Goal: Task Accomplishment & Management: Check status

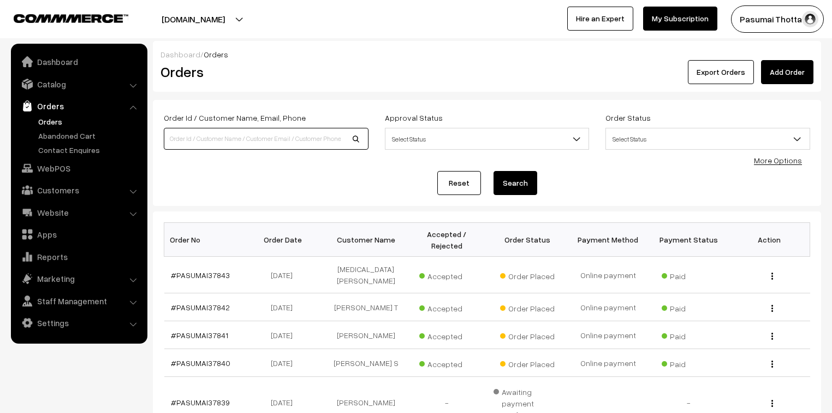
drag, startPoint x: 0, startPoint y: 0, endPoint x: 201, endPoint y: 139, distance: 244.5
click at [201, 139] on input at bounding box center [266, 139] width 205 height 22
type input "37536"
click at [494, 171] on button "Search" at bounding box center [516, 183] width 44 height 24
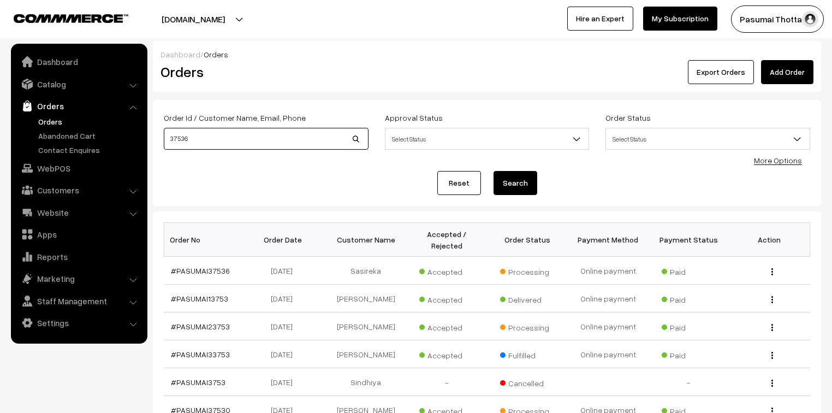
drag, startPoint x: 187, startPoint y: 140, endPoint x: 167, endPoint y: 138, distance: 20.3
click at [167, 138] on input "37536" at bounding box center [266, 139] width 205 height 22
type input "guga"
click at [494, 171] on button "Search" at bounding box center [516, 183] width 44 height 24
click at [517, 181] on button "Search" at bounding box center [516, 183] width 44 height 24
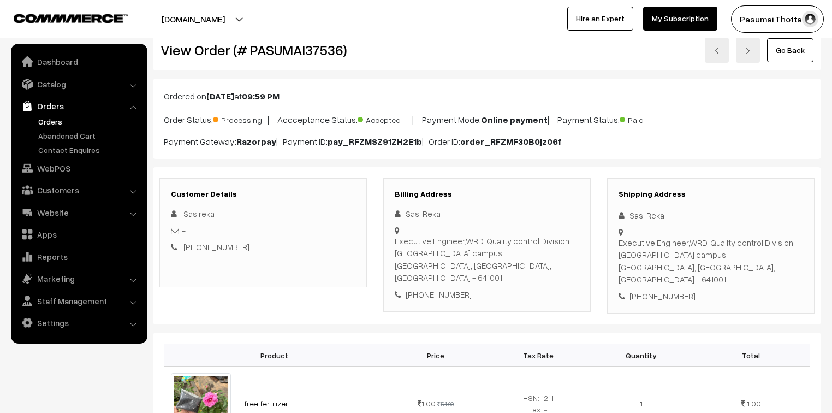
scroll to position [44, 0]
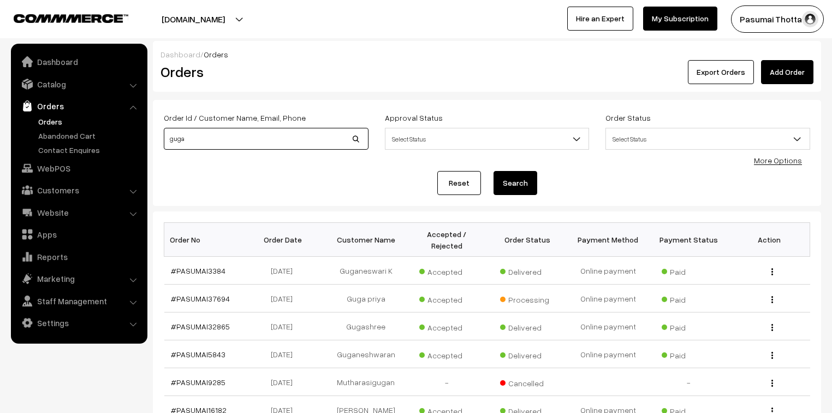
drag, startPoint x: 192, startPoint y: 140, endPoint x: 157, endPoint y: 138, distance: 35.0
click at [157, 138] on div "Order Id / Customer Name, Email, Phone guga" at bounding box center [266, 133] width 221 height 45
type input "netaji"
click at [494, 171] on button "Search" at bounding box center [516, 183] width 44 height 24
click at [514, 182] on button "Search" at bounding box center [516, 183] width 44 height 24
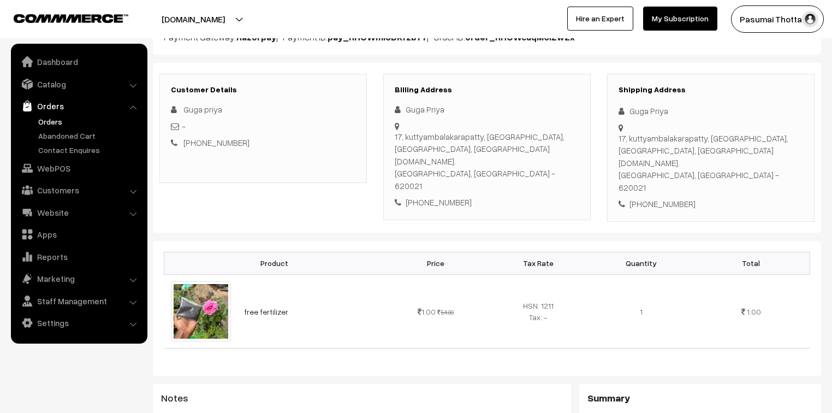
scroll to position [131, 0]
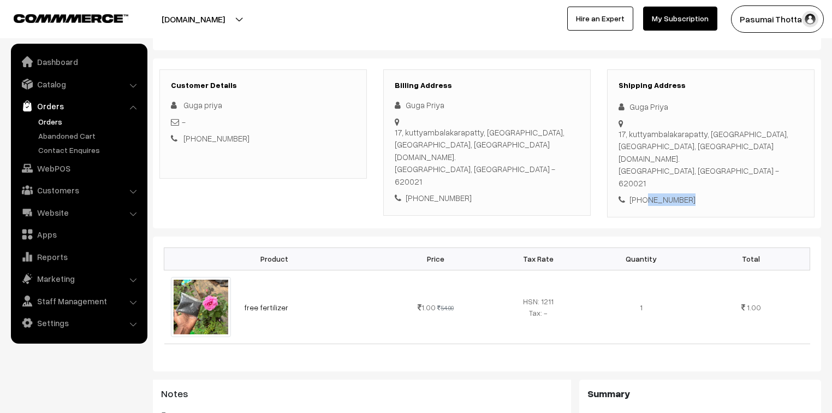
drag, startPoint x: 642, startPoint y: 179, endPoint x: 684, endPoint y: 179, distance: 42.1
click at [684, 193] on div "+91 9080151733" at bounding box center [711, 199] width 185 height 13
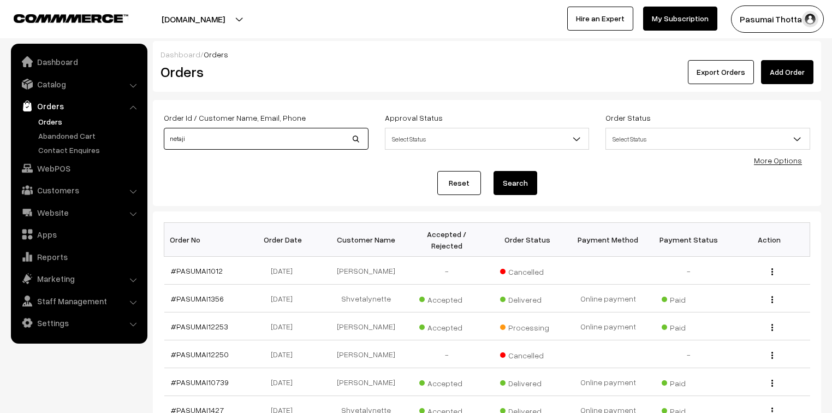
drag, startPoint x: 215, startPoint y: 145, endPoint x: 146, endPoint y: 148, distance: 69.4
click at [146, 148] on body "Thank you for showing interest. Our team will call you shortly. Close pasumaith…" at bounding box center [416, 340] width 832 height 681
type input "9542952240"
click at [494, 171] on button "Search" at bounding box center [516, 183] width 44 height 24
